Goal: Task Accomplishment & Management: Use online tool/utility

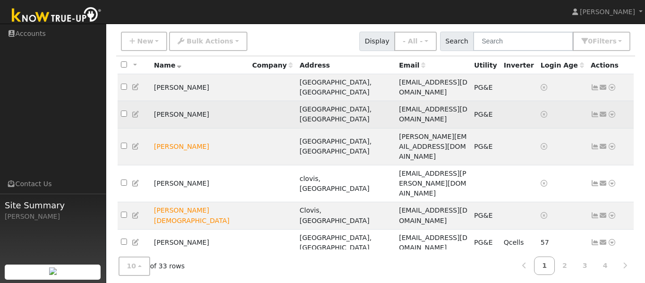
scroll to position [76, 0]
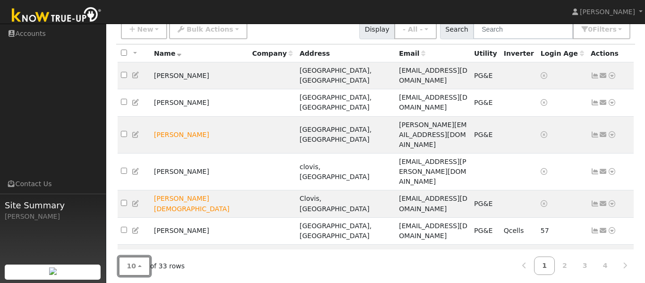
click at [136, 263] on button "10" at bounding box center [134, 265] width 32 height 19
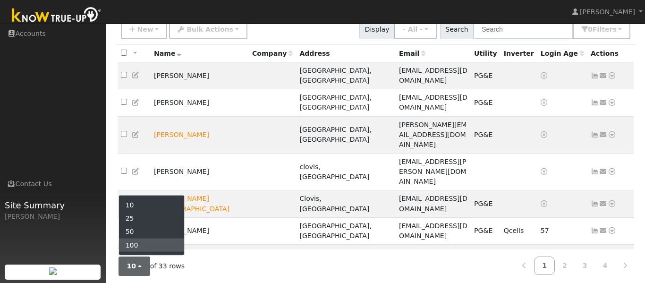
click at [147, 242] on link "100" at bounding box center [152, 244] width 66 height 13
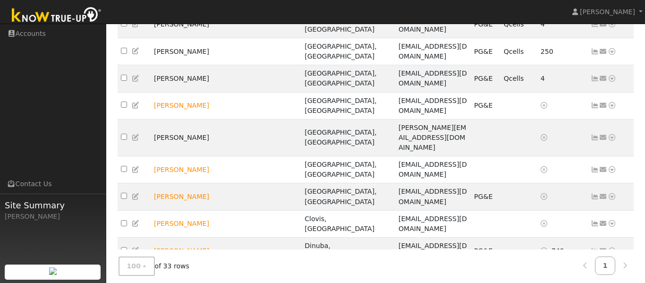
scroll to position [476, 0]
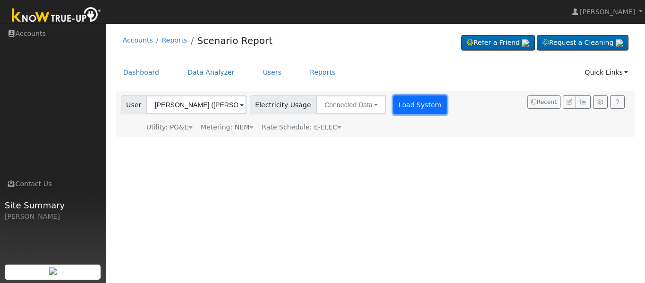
click at [422, 102] on button "Load System" at bounding box center [420, 104] width 54 height 19
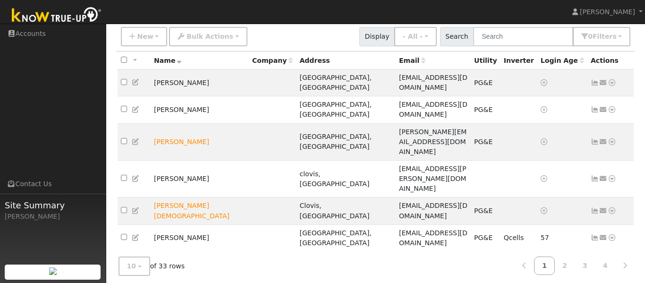
scroll to position [76, 0]
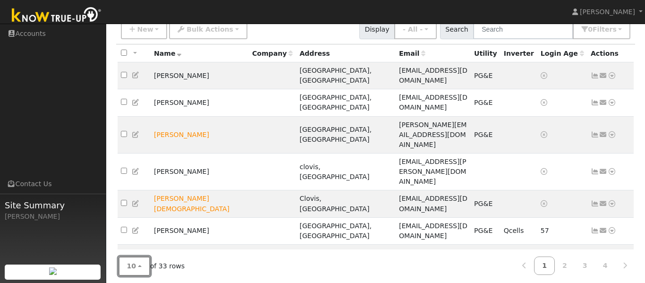
click at [135, 262] on button "10" at bounding box center [134, 265] width 32 height 19
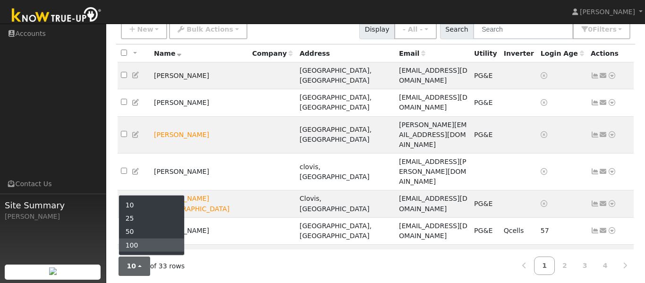
click at [140, 245] on link "100" at bounding box center [152, 244] width 66 height 13
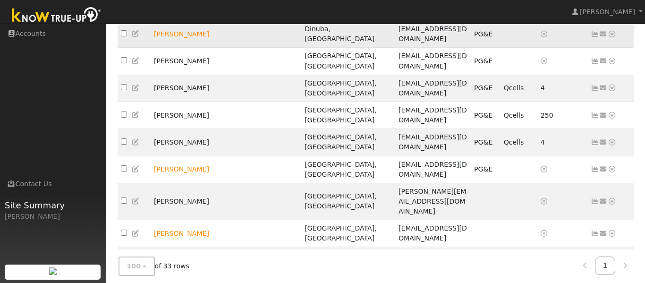
scroll to position [408, 0]
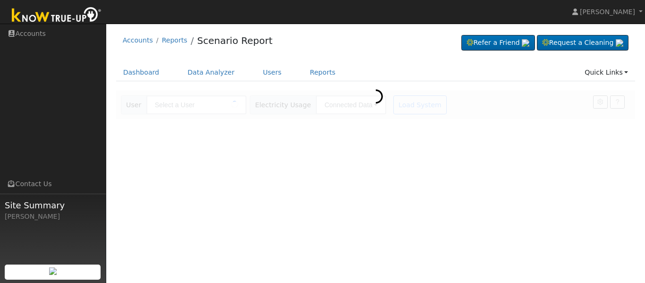
type input "[PERSON_NAME] & [PERSON_NAME]"
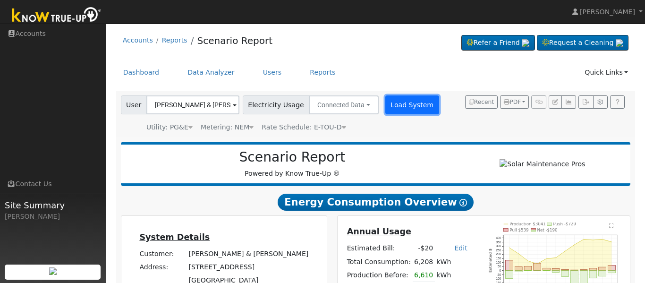
click at [413, 106] on button "Load System" at bounding box center [412, 104] width 54 height 19
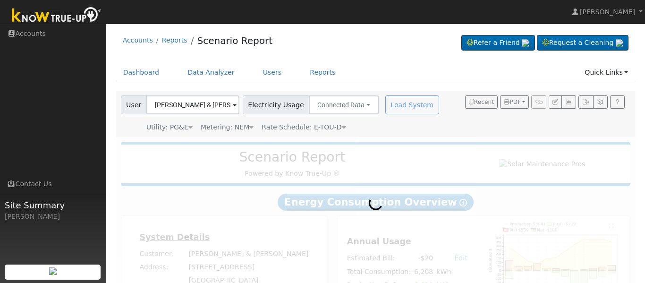
radio input "true"
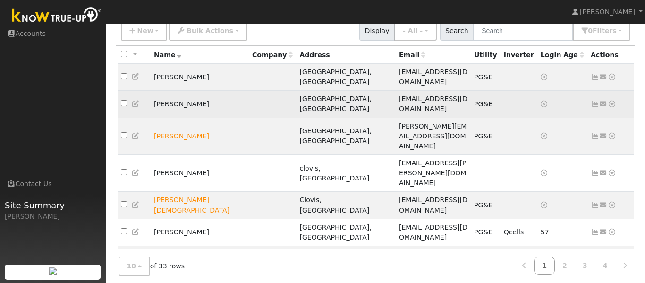
scroll to position [76, 0]
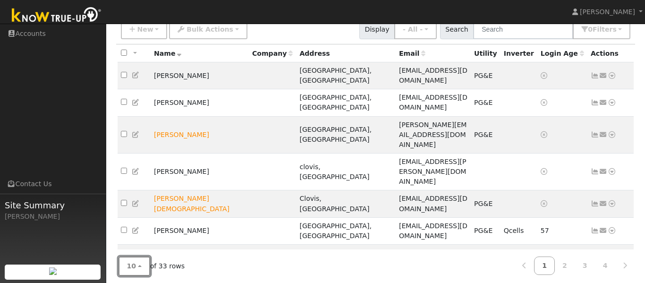
click at [137, 262] on button "10" at bounding box center [134, 265] width 32 height 19
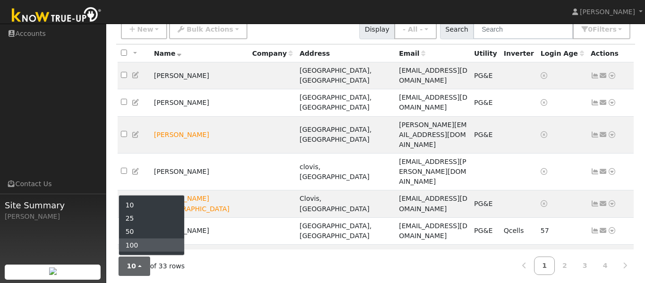
click at [143, 244] on link "100" at bounding box center [152, 244] width 66 height 13
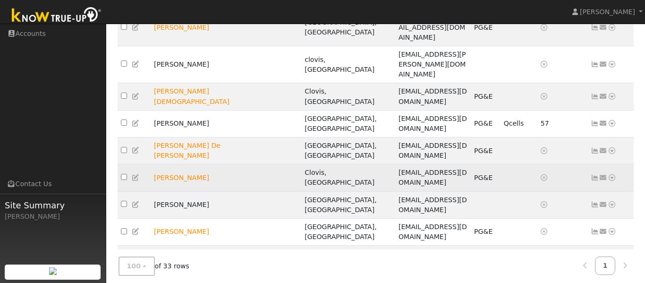
scroll to position [184, 0]
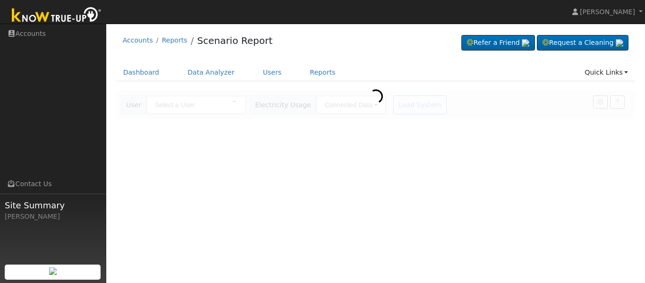
type input "[PERSON_NAME]"
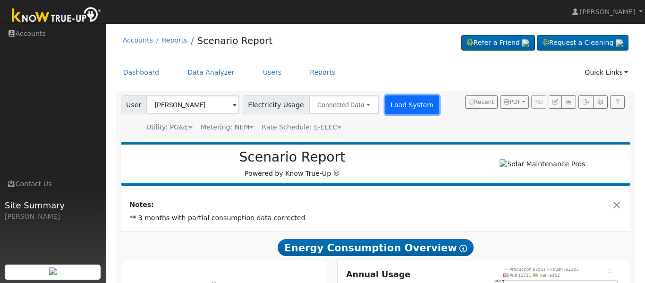
click at [413, 104] on button "Load System" at bounding box center [412, 104] width 54 height 19
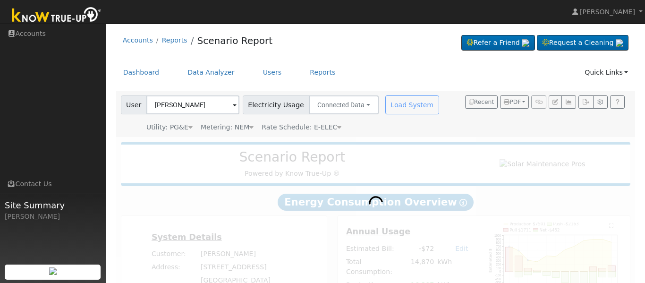
radio input "true"
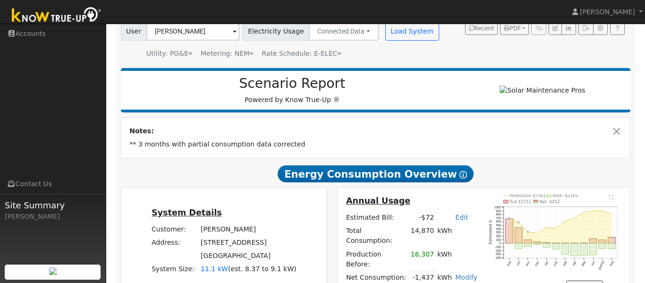
scroll to position [67, 0]
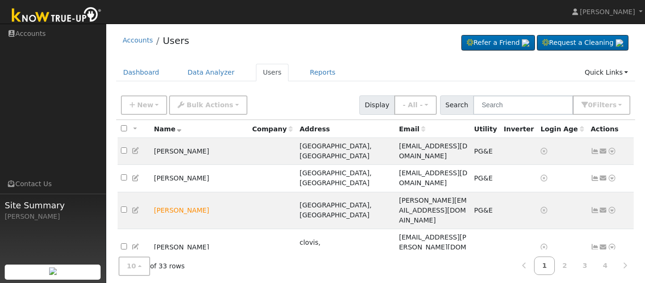
scroll to position [76, 0]
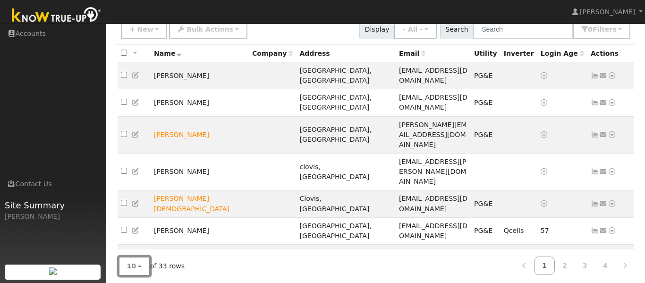
click at [140, 264] on button "10" at bounding box center [134, 265] width 32 height 19
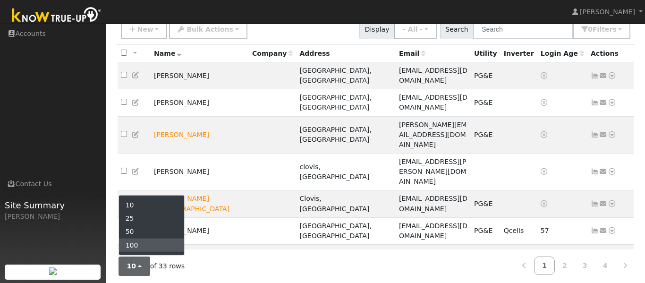
click at [145, 244] on link "100" at bounding box center [152, 244] width 66 height 13
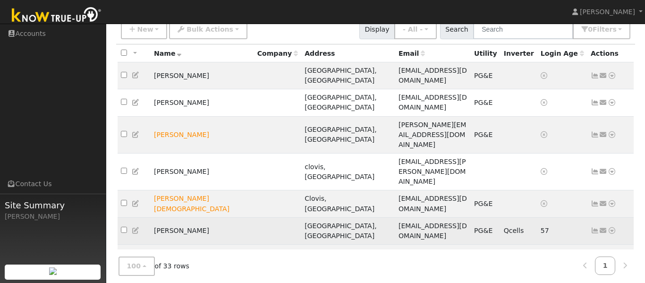
click at [614, 227] on icon at bounding box center [611, 230] width 8 height 7
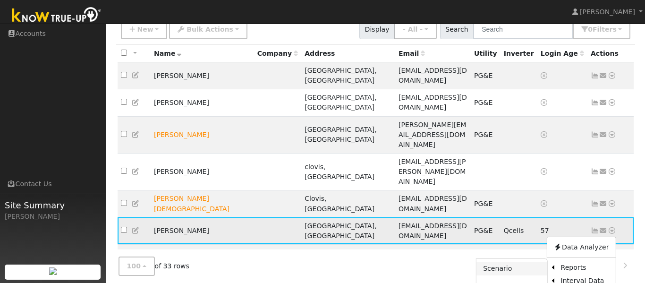
click at [510, 262] on link "Scenario" at bounding box center [511, 268] width 70 height 13
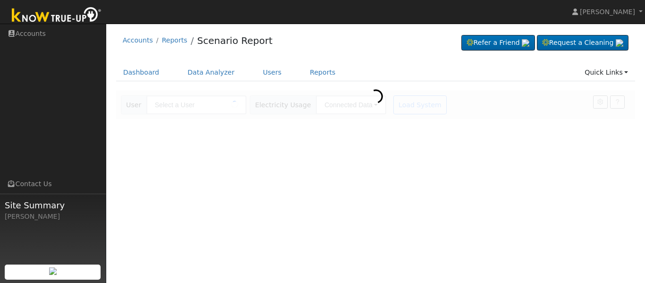
type input "[PERSON_NAME]"
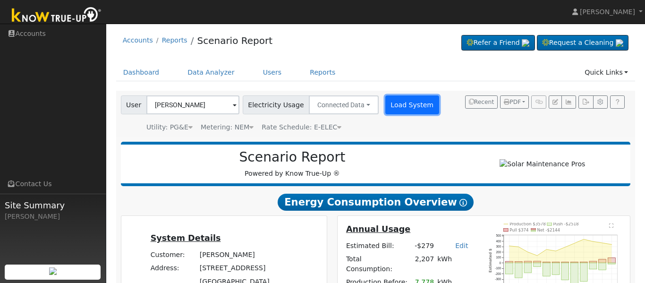
click at [414, 108] on button "Load System" at bounding box center [412, 104] width 54 height 19
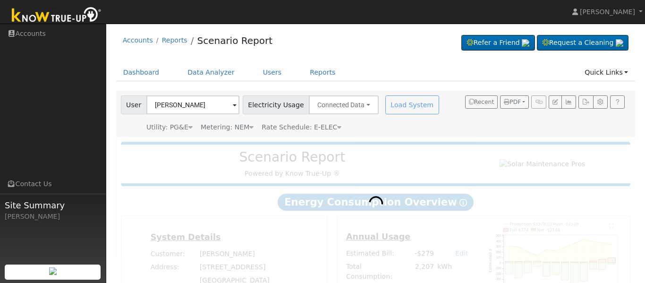
radio input "true"
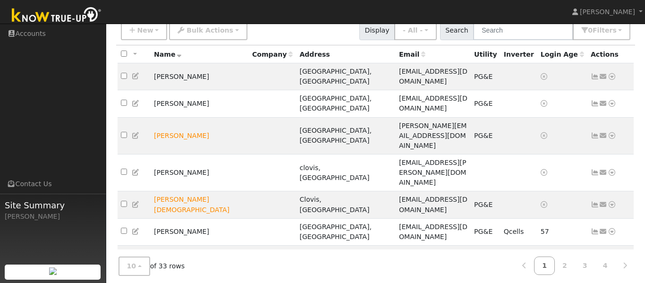
scroll to position [76, 0]
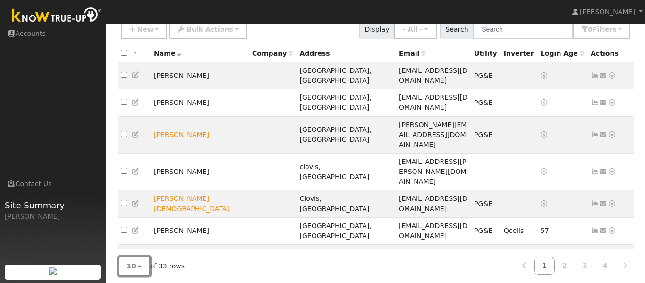
click at [142, 264] on button "10" at bounding box center [134, 265] width 32 height 19
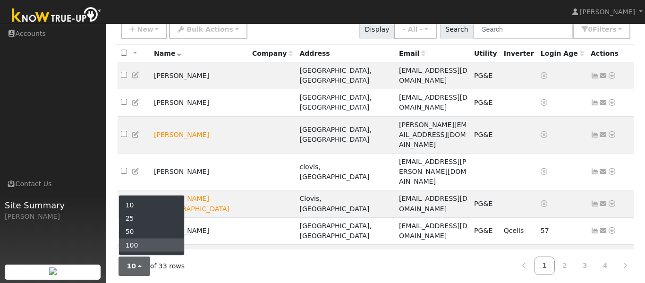
click at [154, 244] on link "100" at bounding box center [152, 244] width 66 height 13
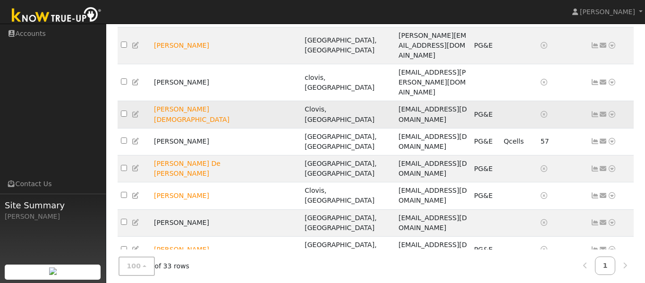
scroll to position [194, 0]
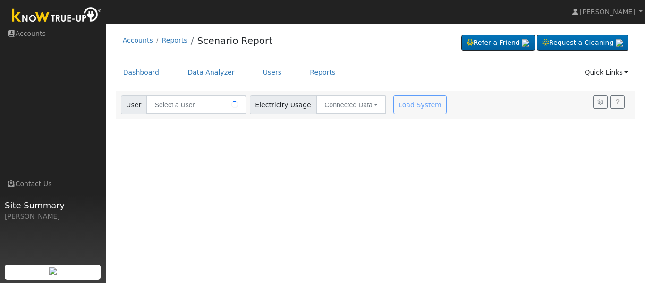
type input "[PERSON_NAME]"
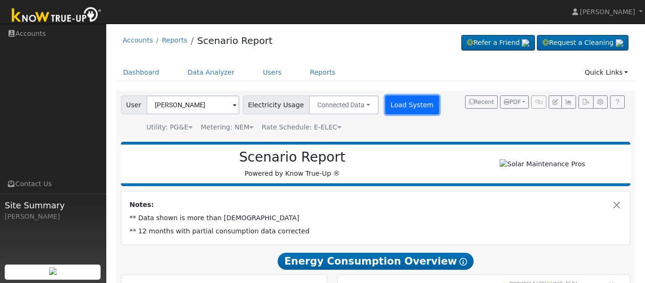
click at [409, 107] on button "Load System" at bounding box center [412, 104] width 54 height 19
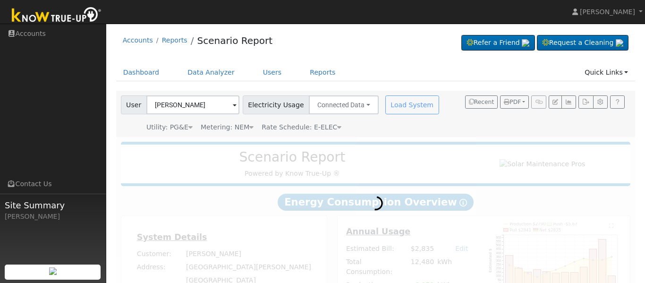
radio input "true"
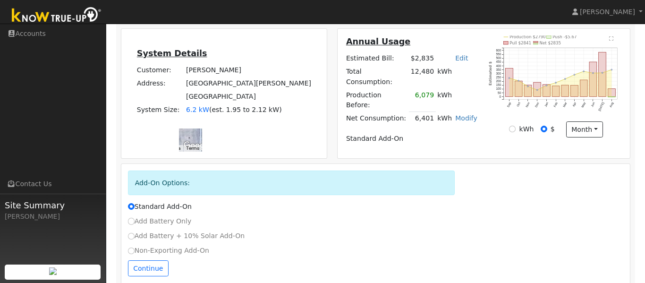
scroll to position [246, 0]
click at [514, 132] on input "kWh" at bounding box center [512, 128] width 7 height 7
radio input "true"
click at [544, 132] on input "$" at bounding box center [543, 128] width 7 height 7
radio input "true"
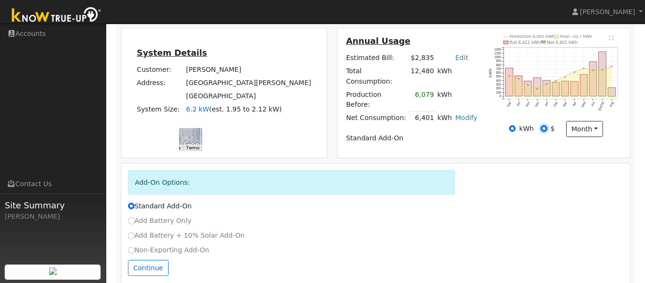
radio input "false"
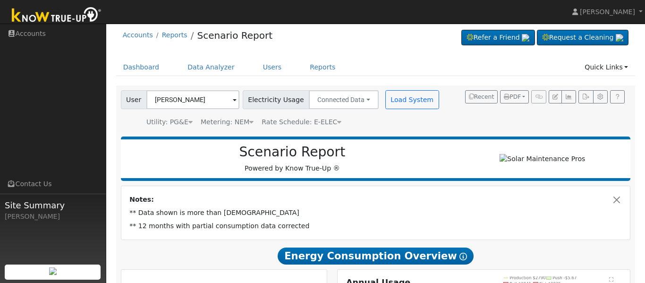
scroll to position [2, 0]
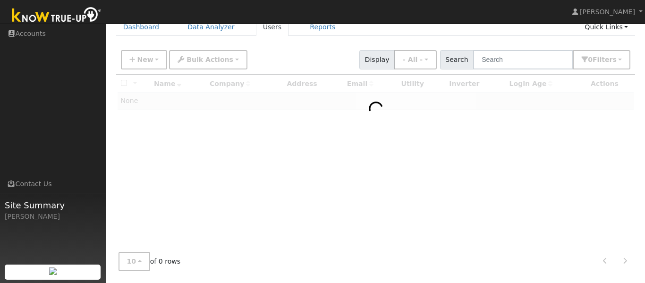
scroll to position [76, 0]
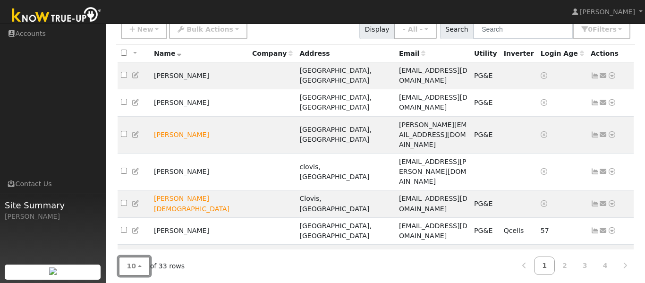
click at [142, 261] on button "10" at bounding box center [134, 265] width 32 height 19
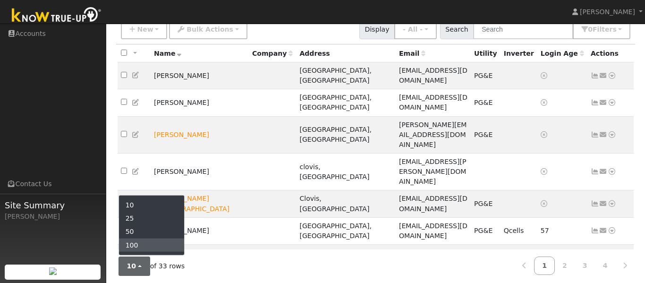
click at [144, 245] on link "100" at bounding box center [152, 244] width 66 height 13
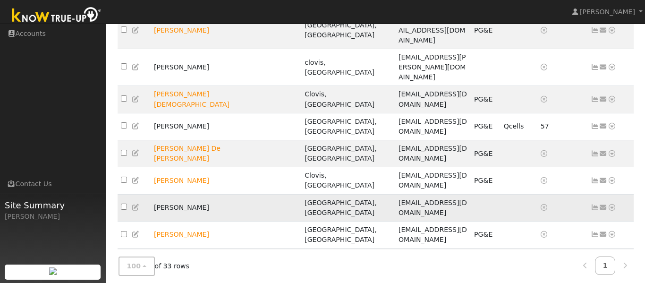
scroll to position [189, 0]
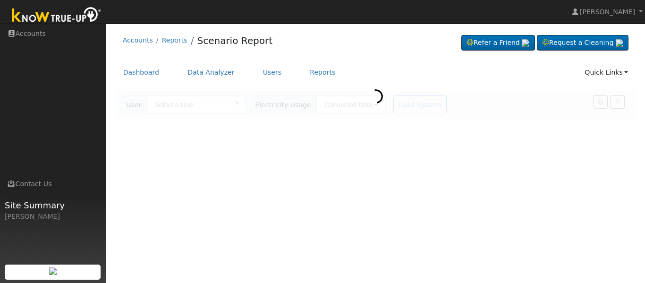
type input "[PERSON_NAME]"
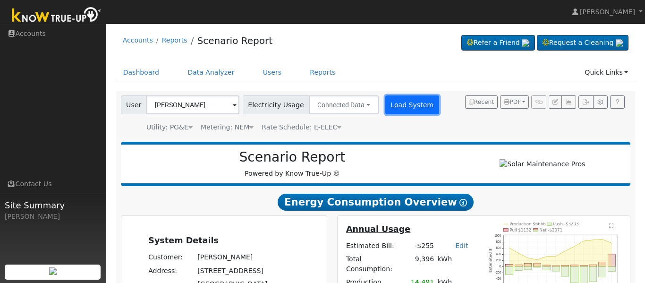
click at [397, 101] on button "Load System" at bounding box center [412, 104] width 54 height 19
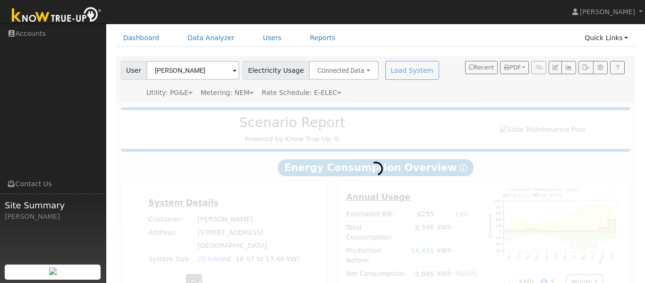
scroll to position [62, 0]
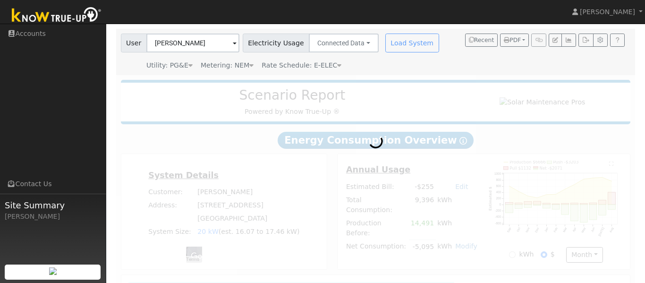
radio input "true"
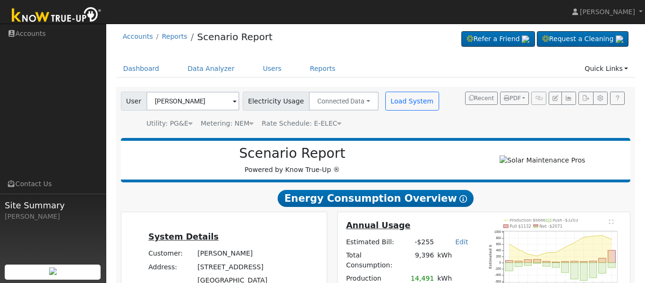
scroll to position [0, 0]
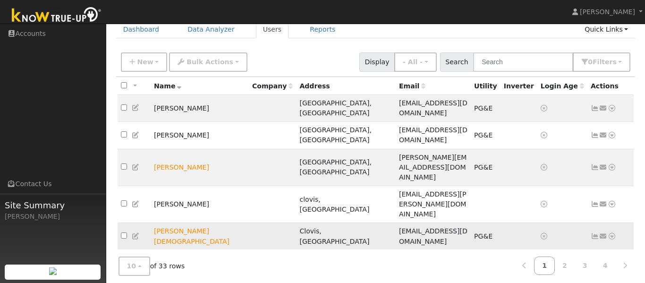
scroll to position [76, 0]
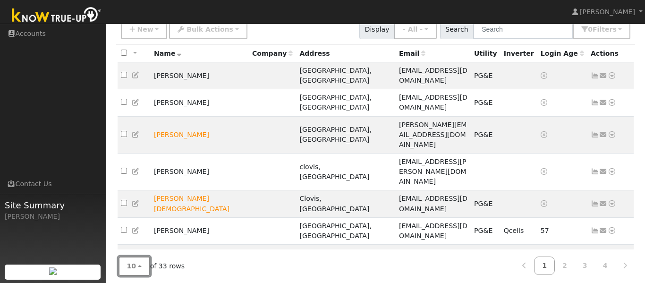
click at [139, 264] on button "10" at bounding box center [134, 265] width 32 height 19
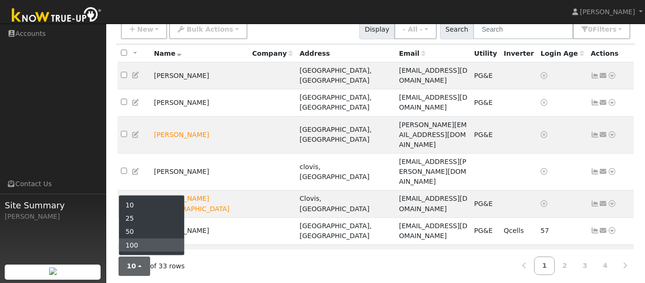
click at [145, 243] on link "100" at bounding box center [152, 244] width 66 height 13
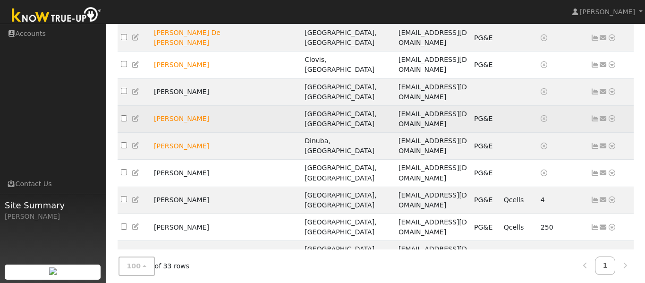
scroll to position [299, 0]
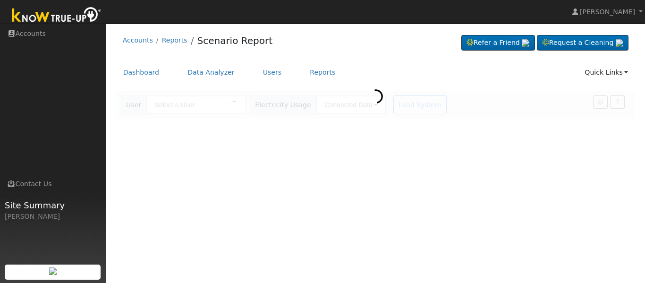
type input "[PERSON_NAME]"
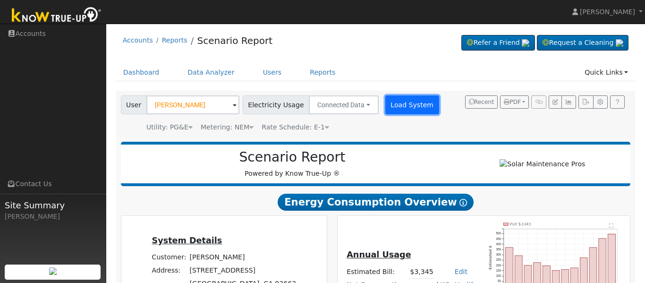
click at [407, 106] on button "Load System" at bounding box center [412, 104] width 54 height 19
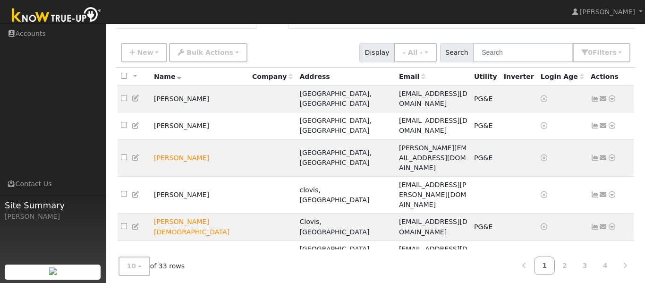
scroll to position [76, 0]
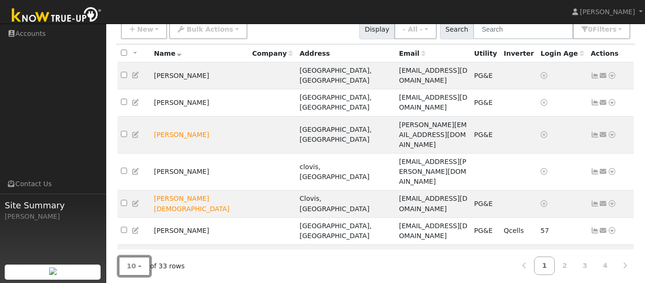
click at [137, 259] on button "10" at bounding box center [134, 265] width 32 height 19
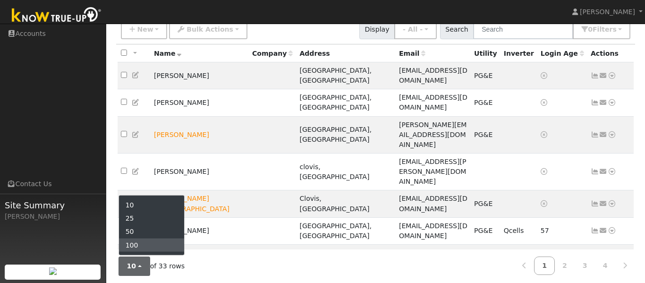
click at [143, 239] on link "100" at bounding box center [152, 244] width 66 height 13
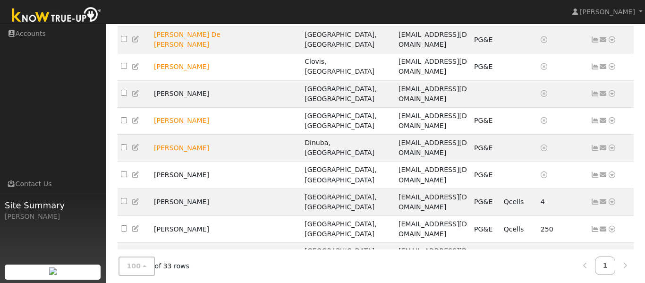
scroll to position [289, 0]
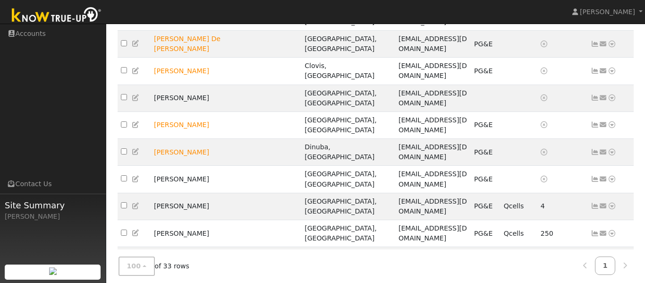
click at [614, 282] on icon at bounding box center [611, 287] width 8 height 7
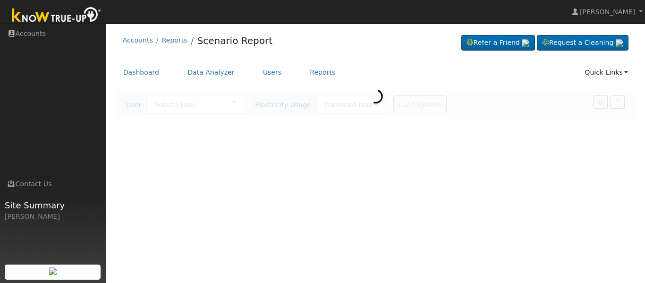
type input "[PERSON_NAME]"
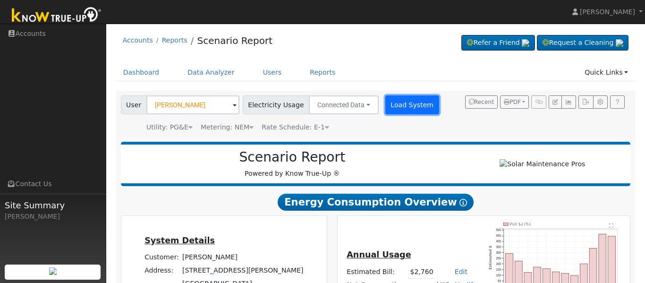
click at [414, 101] on button "Load System" at bounding box center [412, 104] width 54 height 19
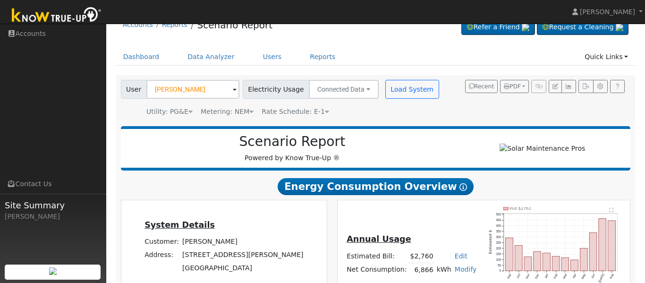
scroll to position [8, 0]
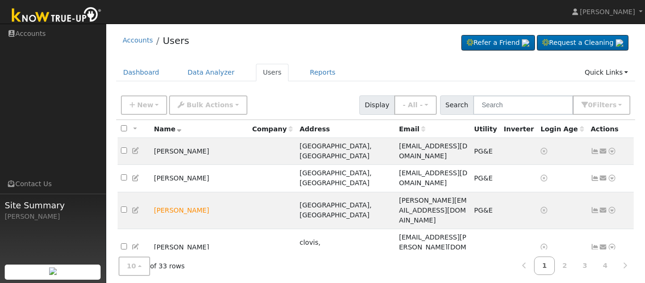
scroll to position [76, 0]
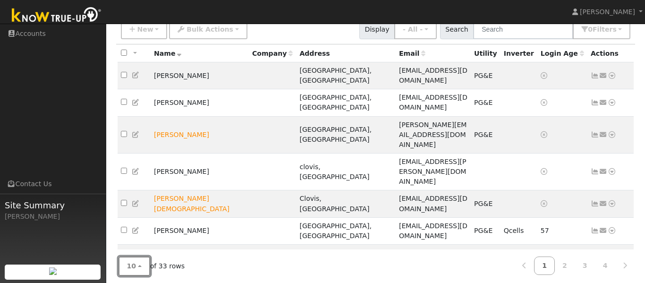
click at [142, 261] on button "10" at bounding box center [134, 265] width 32 height 19
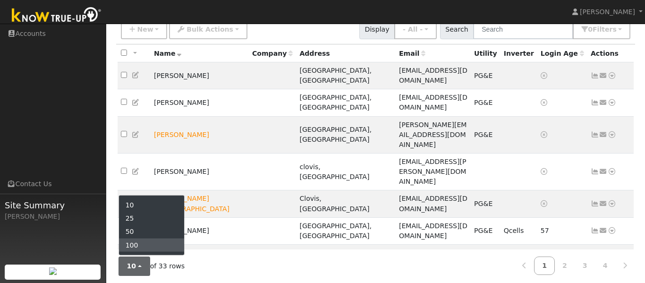
click at [155, 244] on link "100" at bounding box center [152, 244] width 66 height 13
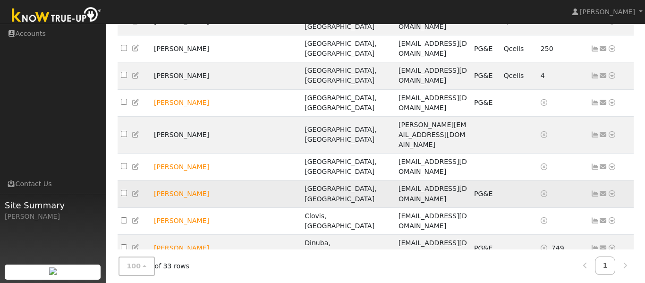
scroll to position [476, 0]
